Goal: Entertainment & Leisure: Consume media (video, audio)

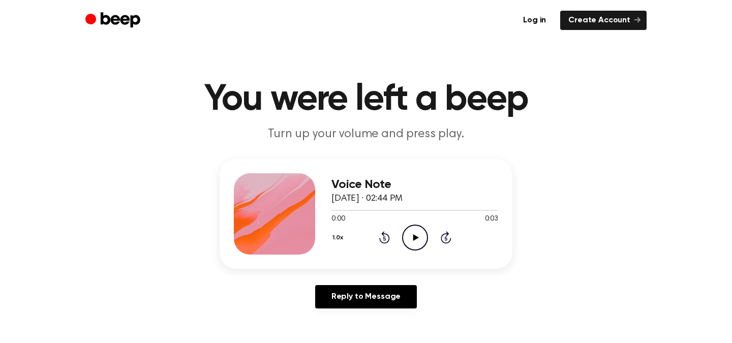
click at [494, 180] on h3 "Voice Note" at bounding box center [414, 185] width 167 height 14
click at [414, 236] on icon at bounding box center [416, 237] width 6 height 7
click at [421, 234] on icon "Play Audio" at bounding box center [415, 238] width 26 height 26
click at [415, 234] on icon "Play Audio" at bounding box center [415, 238] width 26 height 26
click at [415, 232] on icon "Play Audio" at bounding box center [415, 238] width 26 height 26
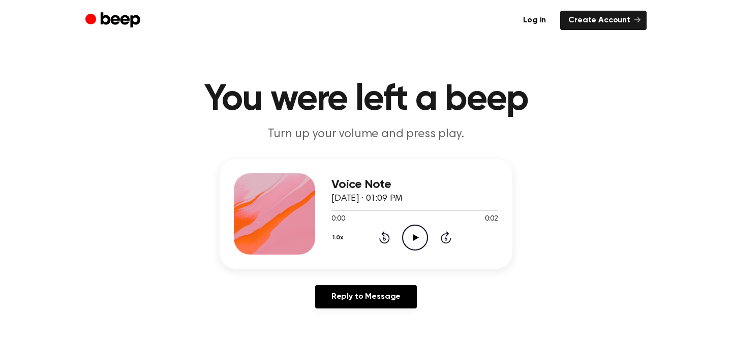
click at [414, 231] on icon "Play Audio" at bounding box center [415, 238] width 26 height 26
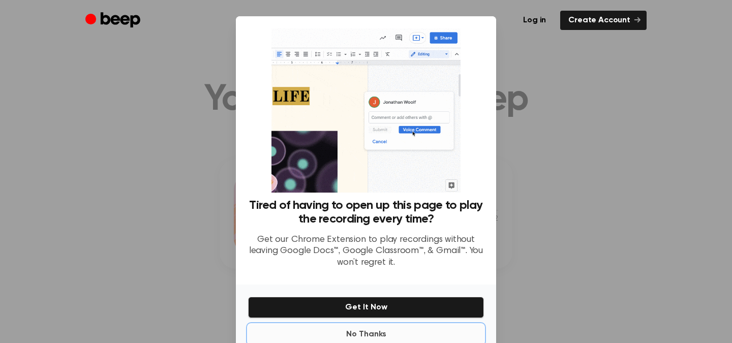
click at [369, 332] on button "No Thanks" at bounding box center [366, 334] width 236 height 20
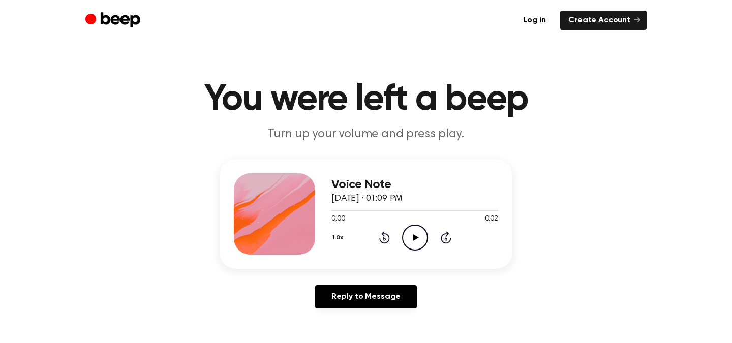
click at [420, 233] on icon "Play Audio" at bounding box center [415, 238] width 26 height 26
click at [425, 234] on icon "Play Audio" at bounding box center [415, 238] width 26 height 26
click at [417, 237] on icon at bounding box center [416, 237] width 6 height 7
click at [409, 235] on icon "Play Audio" at bounding box center [415, 238] width 26 height 26
click at [408, 238] on icon "Play Audio" at bounding box center [415, 238] width 26 height 26
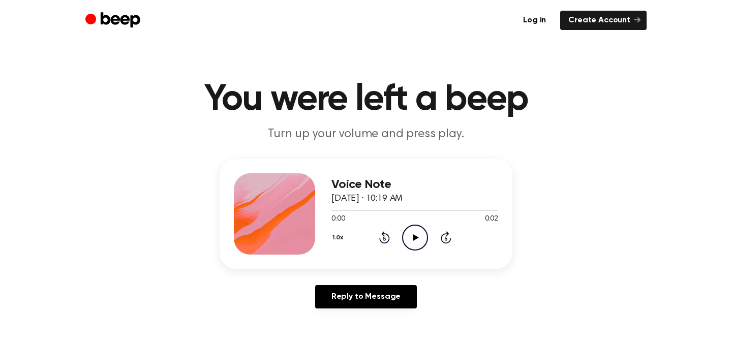
click at [415, 237] on icon at bounding box center [416, 237] width 6 height 7
click at [416, 231] on icon "Play Audio" at bounding box center [415, 238] width 26 height 26
click at [418, 240] on icon "Play Audio" at bounding box center [415, 238] width 26 height 26
click at [416, 235] on icon "Play Audio" at bounding box center [415, 238] width 26 height 26
click at [421, 234] on icon "Play Audio" at bounding box center [415, 238] width 26 height 26
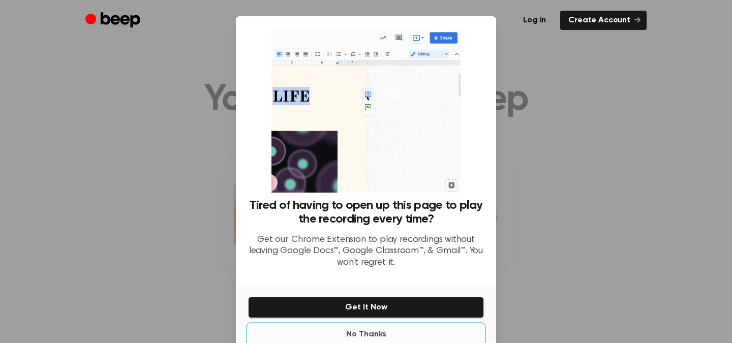
click at [363, 331] on button "No Thanks" at bounding box center [366, 334] width 236 height 20
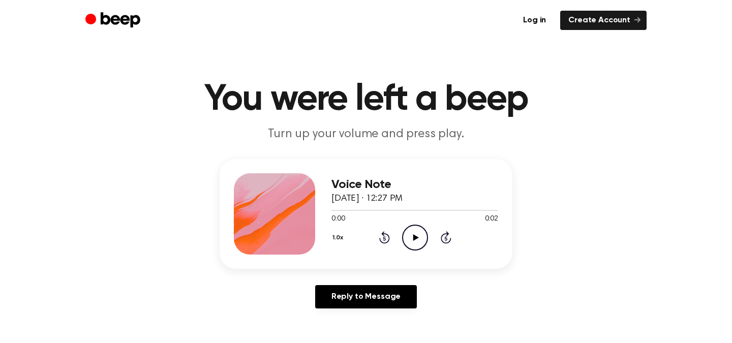
click at [417, 232] on icon "Play Audio" at bounding box center [415, 238] width 26 height 26
click at [424, 235] on icon "Play Audio" at bounding box center [415, 238] width 26 height 26
click at [413, 233] on icon "Play Audio" at bounding box center [415, 238] width 26 height 26
click at [410, 236] on icon "Play Audio" at bounding box center [415, 238] width 26 height 26
click at [416, 239] on icon "Play Audio" at bounding box center [415, 238] width 26 height 26
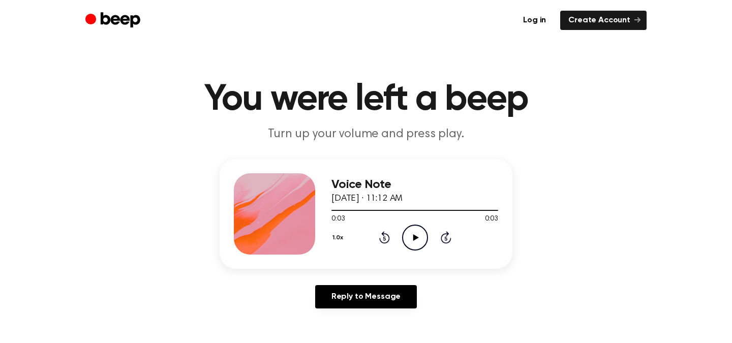
click at [418, 244] on icon "Play Audio" at bounding box center [415, 238] width 26 height 26
click at [417, 241] on icon "Play Audio" at bounding box center [415, 238] width 26 height 26
click at [402, 239] on circle at bounding box center [414, 237] width 25 height 25
click at [413, 236] on icon at bounding box center [416, 237] width 6 height 7
click at [415, 235] on icon at bounding box center [416, 237] width 6 height 7
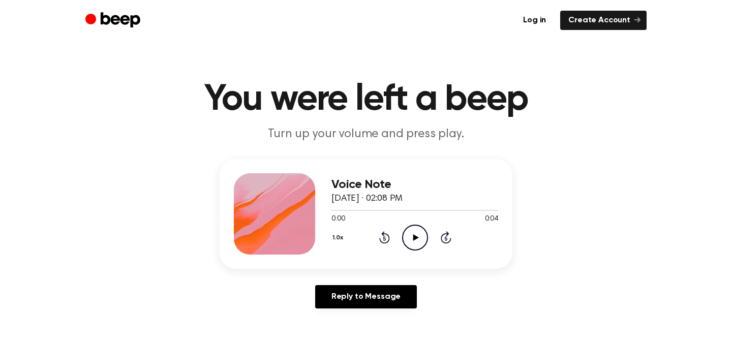
click at [412, 244] on icon "Play Audio" at bounding box center [415, 238] width 26 height 26
click at [408, 234] on icon "Play Audio" at bounding box center [415, 238] width 26 height 26
click at [412, 242] on icon "Play Audio" at bounding box center [415, 238] width 26 height 26
click at [413, 237] on icon at bounding box center [416, 237] width 6 height 7
click at [419, 237] on icon "Play Audio" at bounding box center [415, 238] width 26 height 26
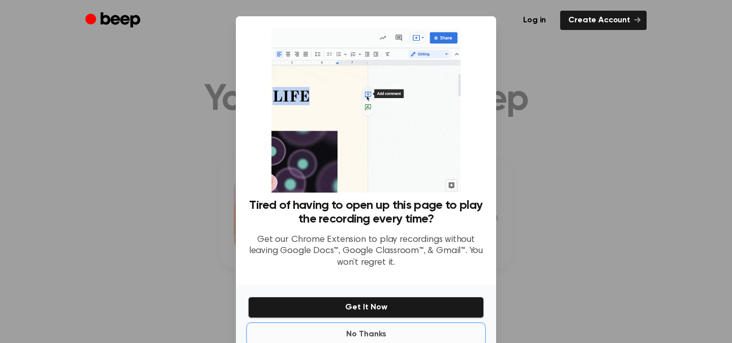
click at [356, 334] on button "No Thanks" at bounding box center [366, 334] width 236 height 20
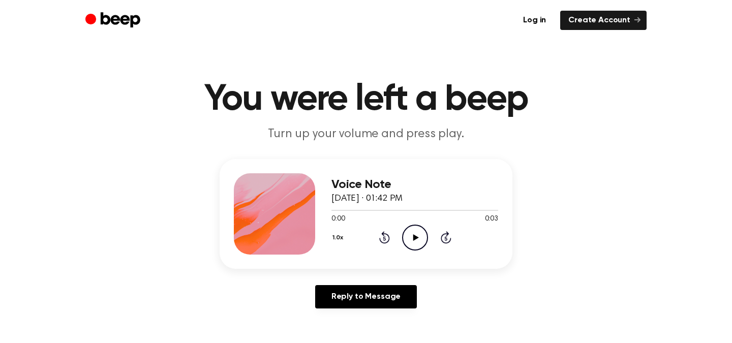
click at [416, 244] on icon "Play Audio" at bounding box center [415, 238] width 26 height 26
click at [418, 239] on icon "Play Audio" at bounding box center [415, 238] width 26 height 26
click at [417, 239] on icon "Play Audio" at bounding box center [415, 238] width 26 height 26
click at [415, 238] on icon at bounding box center [416, 237] width 6 height 7
